Goal: Transaction & Acquisition: Subscribe to service/newsletter

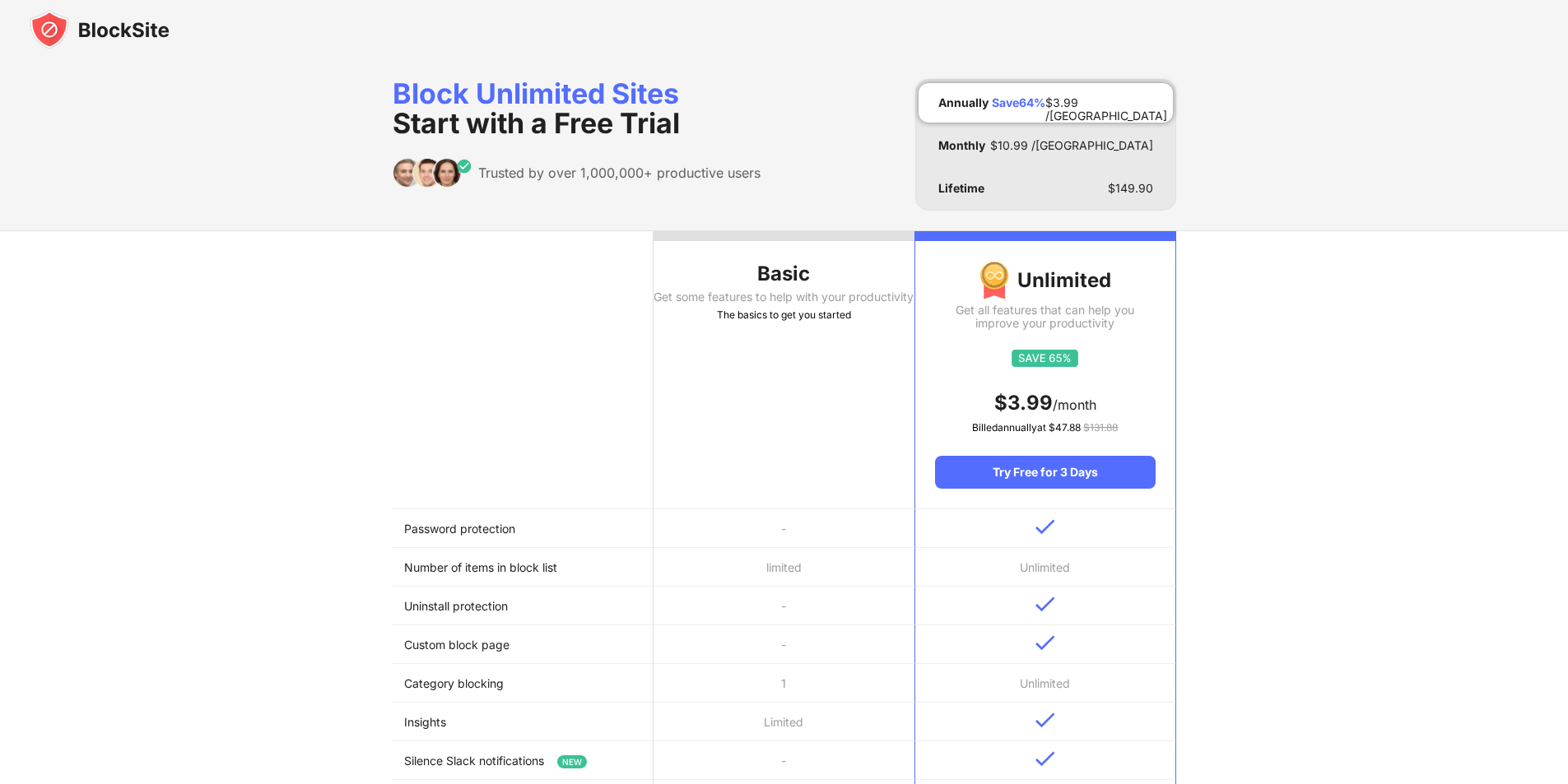
scroll to position [164, 0]
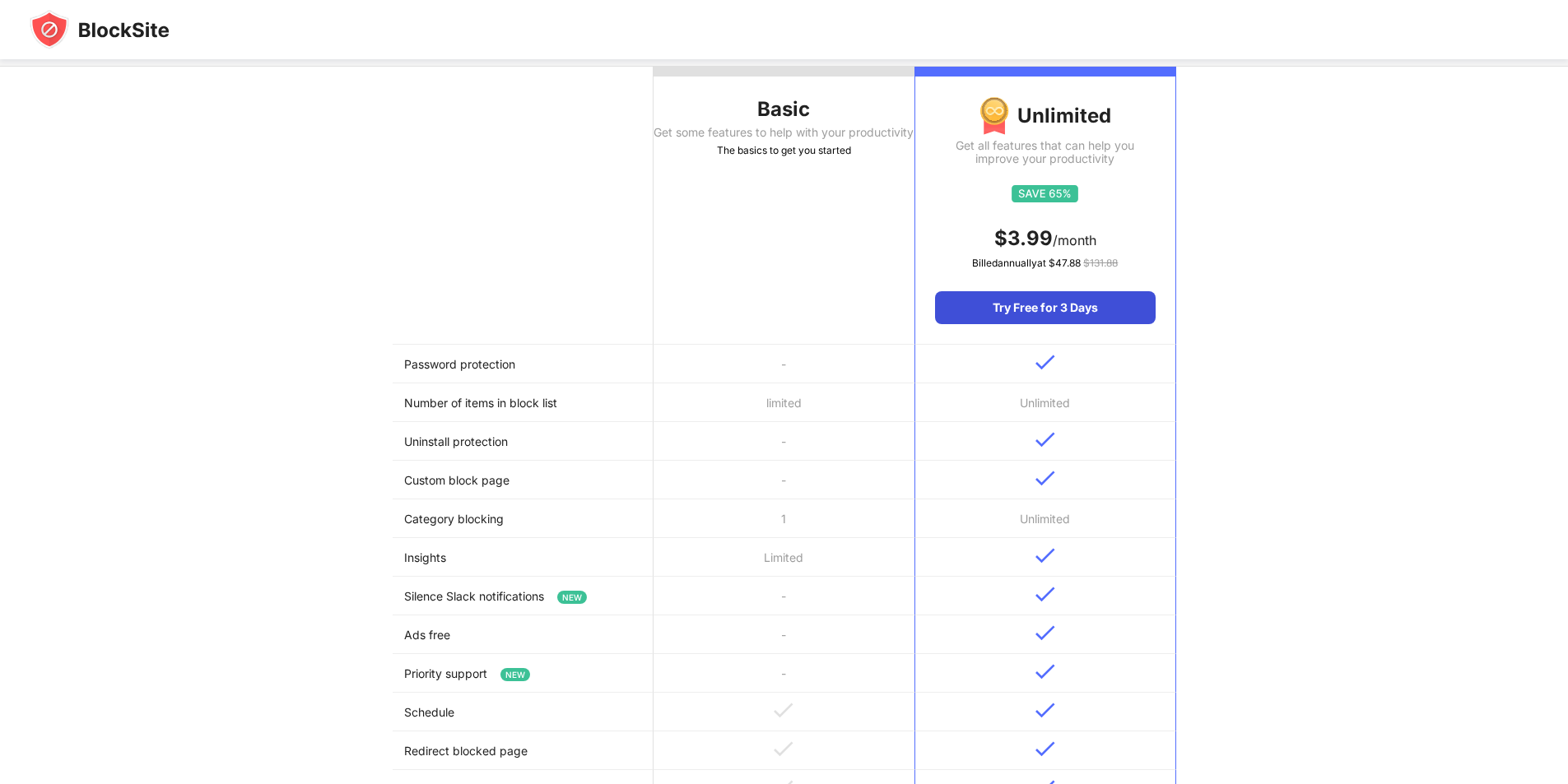
click at [1036, 321] on div "Try Free for 3 Days" at bounding box center [1045, 308] width 219 height 33
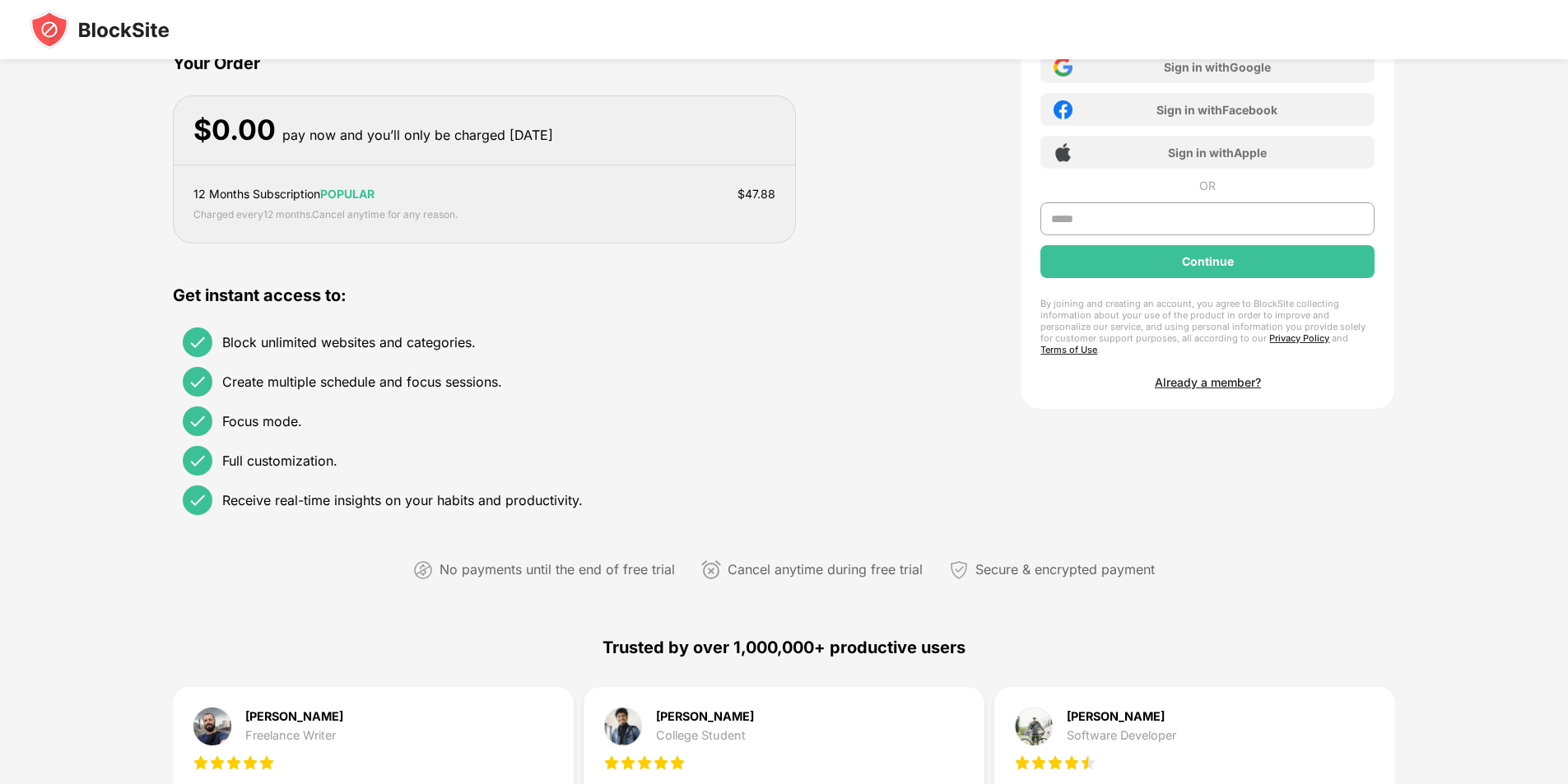
click at [1111, 267] on div "Continue" at bounding box center [1207, 262] width 334 height 33
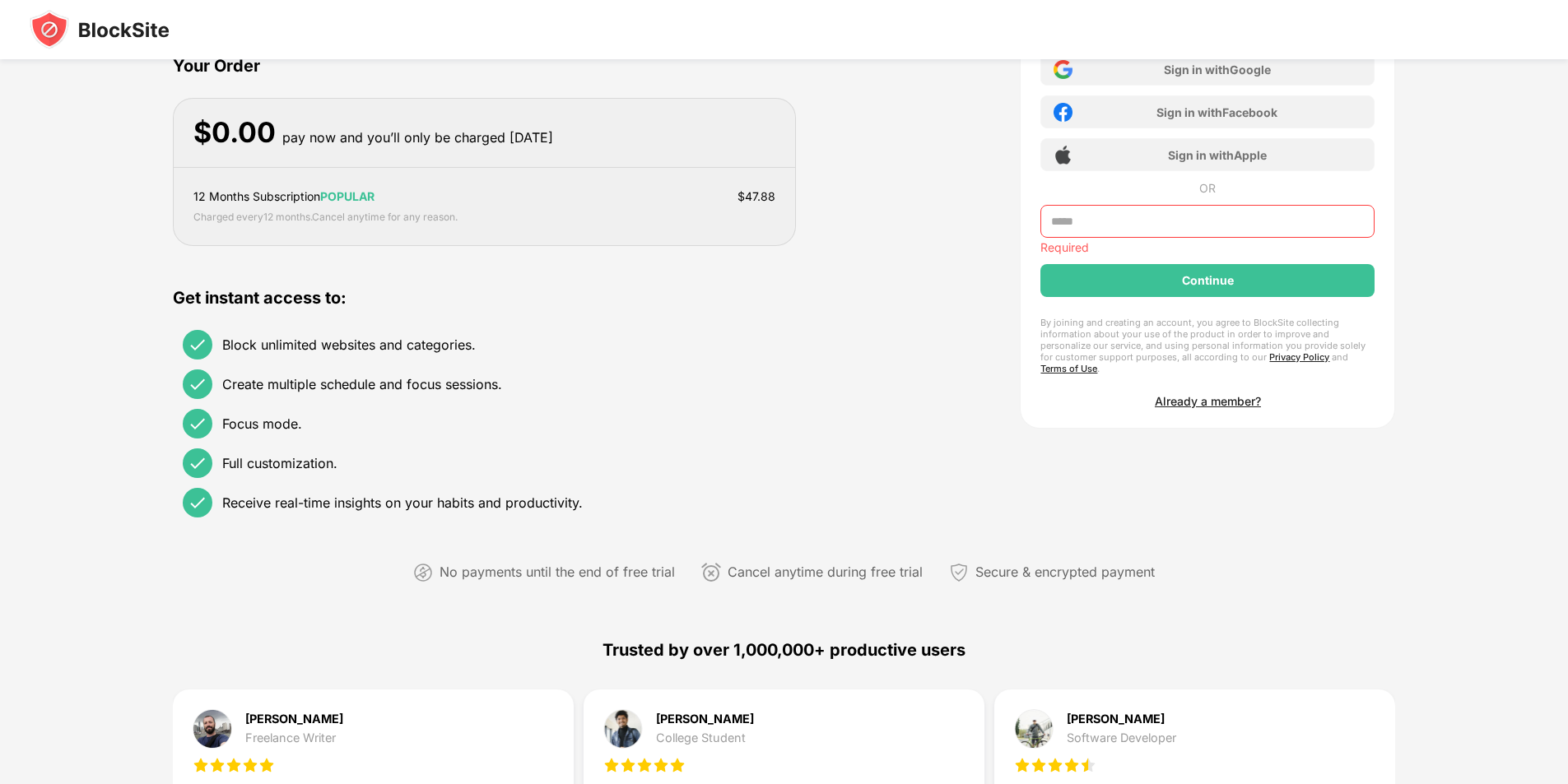
scroll to position [80, 0]
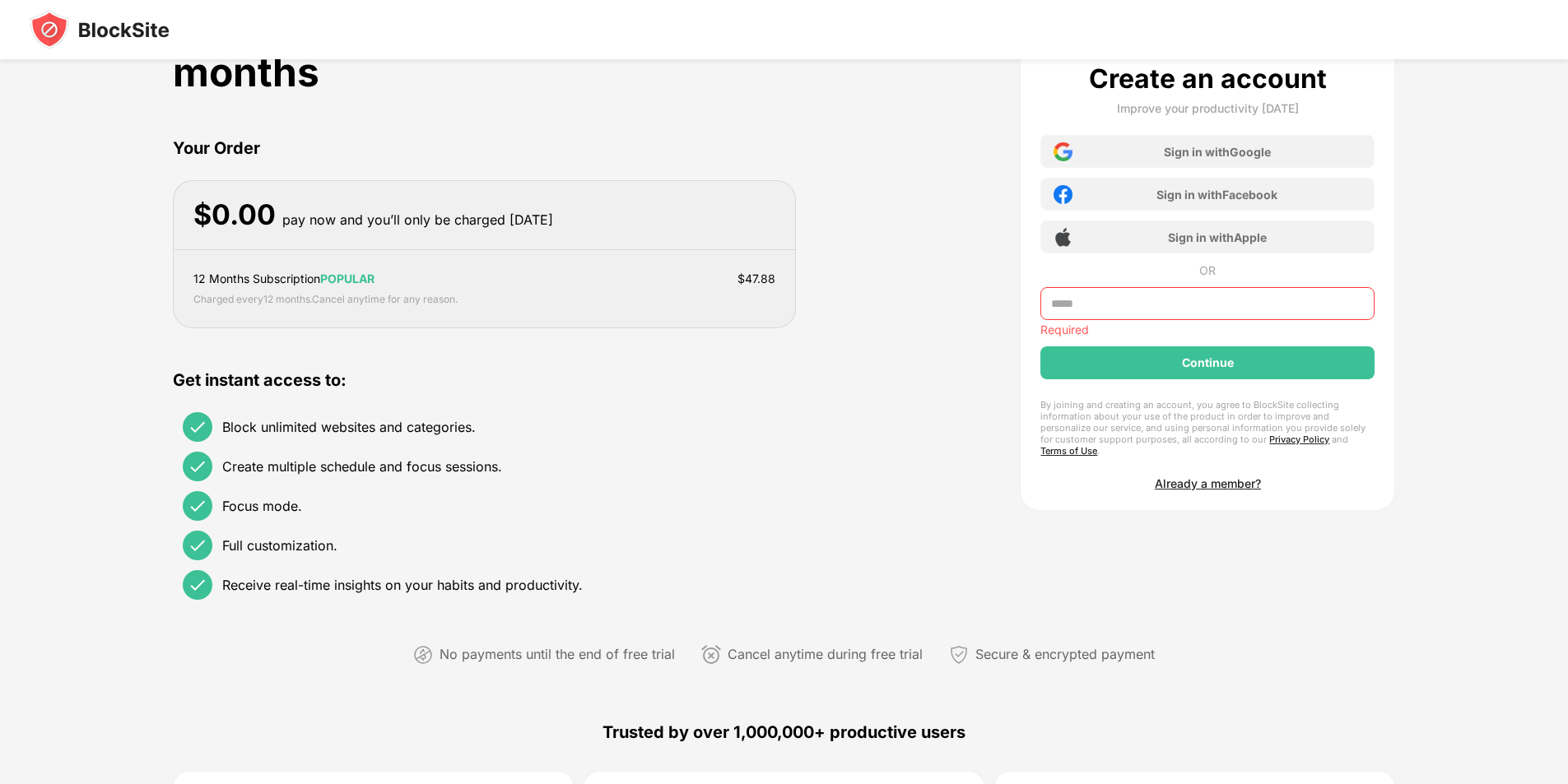
click at [296, 424] on div "Block unlimited websites and categories." at bounding box center [349, 427] width 253 height 17
click at [311, 459] on div "Create multiple schedule and focus sessions." at bounding box center [342, 466] width 319 height 29
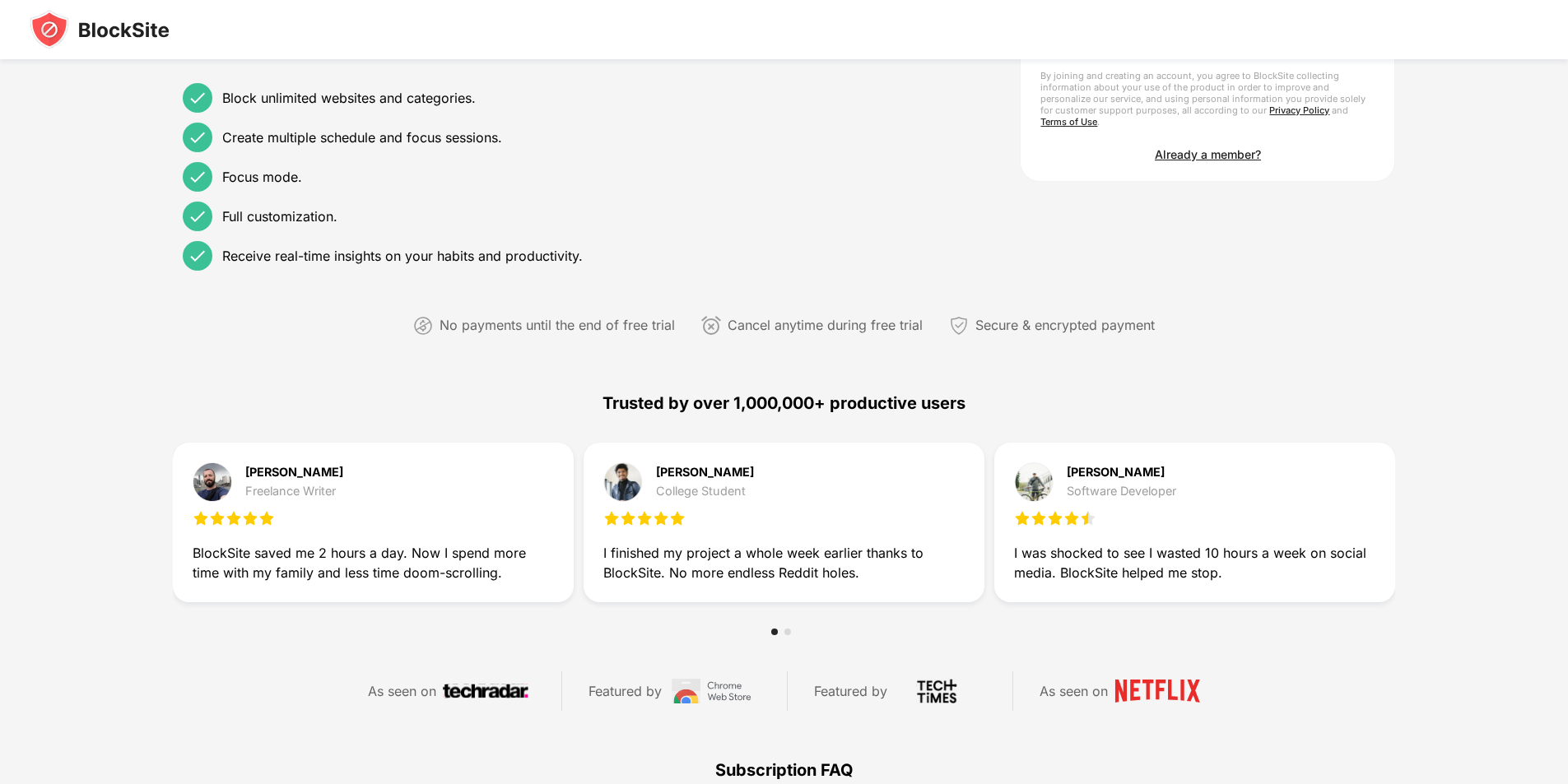
scroll to position [0, 0]
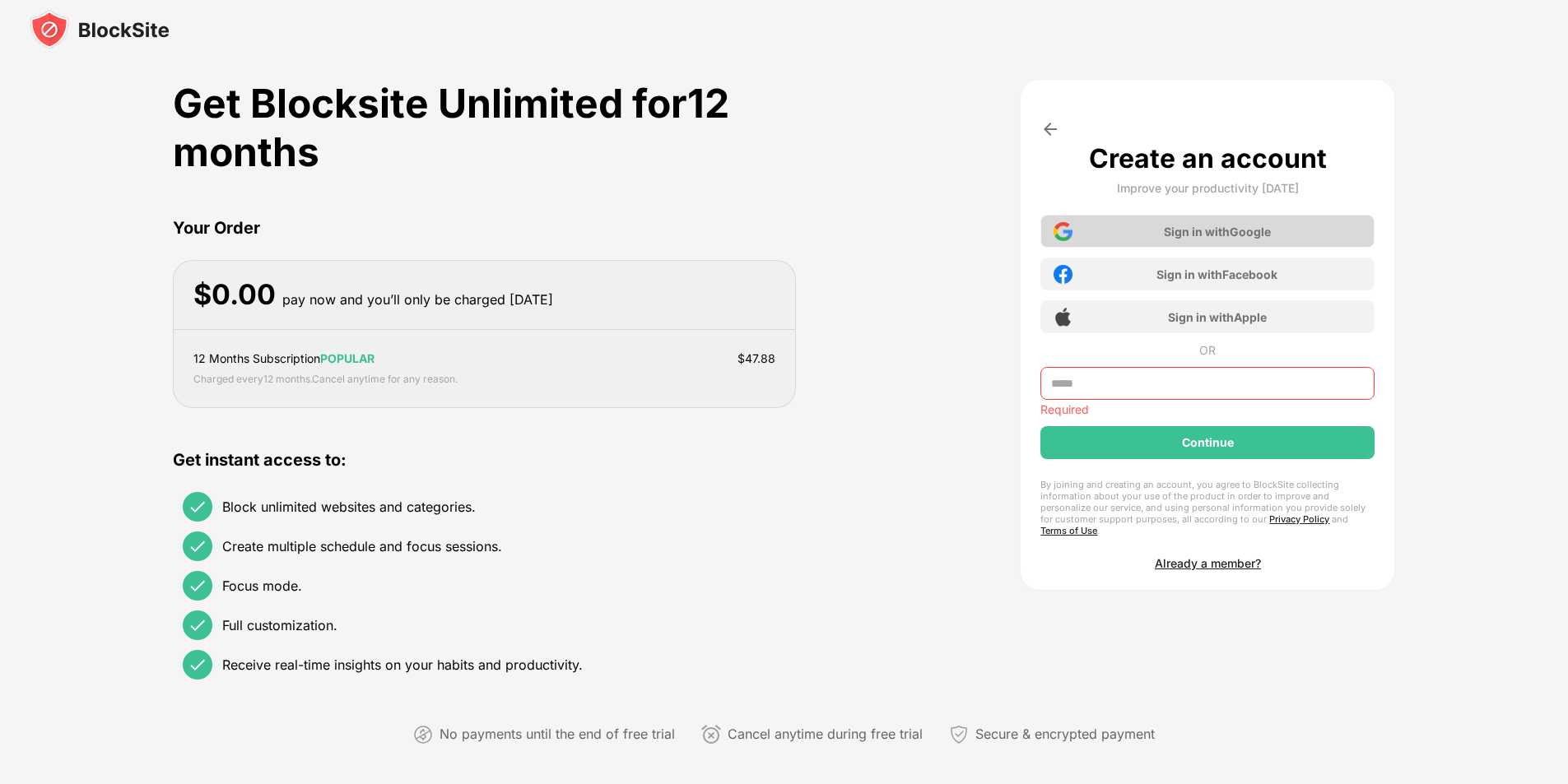
click at [1095, 228] on div "Sign in with Google" at bounding box center [1207, 231] width 334 height 33
